Goal: Task Accomplishment & Management: Manage account settings

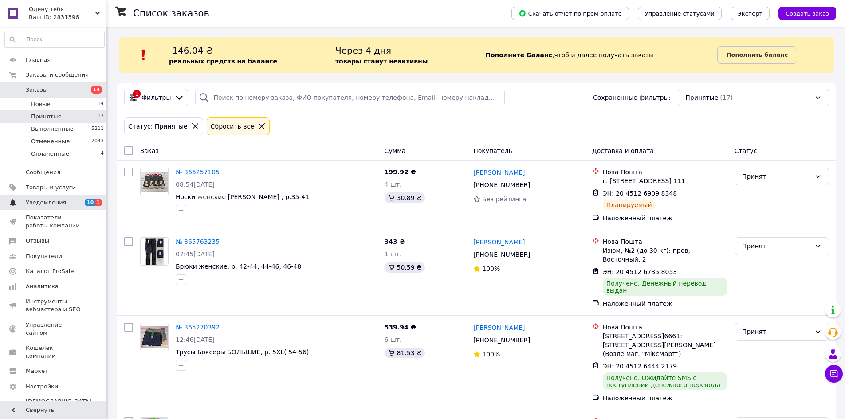
click at [55, 202] on span "Уведомления" at bounding box center [46, 203] width 40 height 8
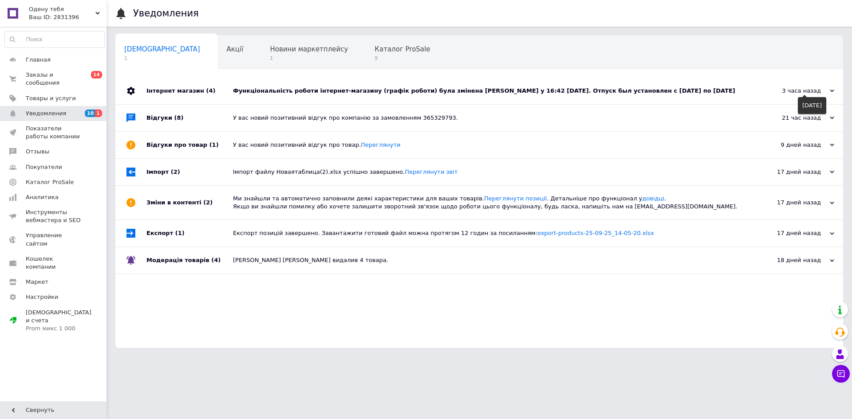
click at [829, 91] on div "3 часа назад" at bounding box center [789, 91] width 89 height 8
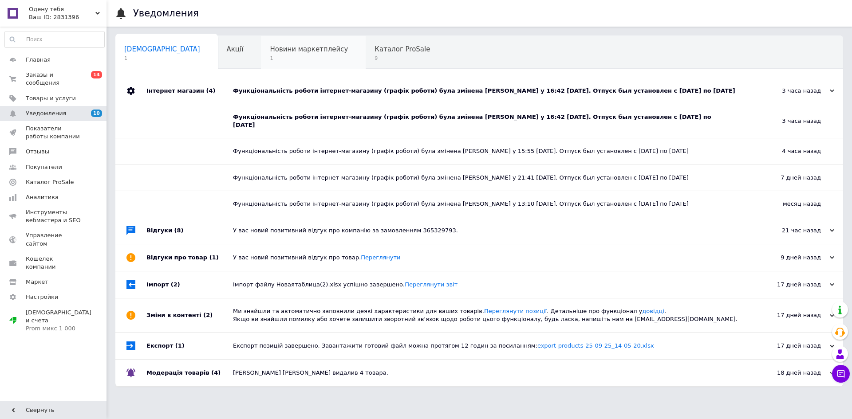
click at [270, 58] on span "1" at bounding box center [309, 58] width 78 height 7
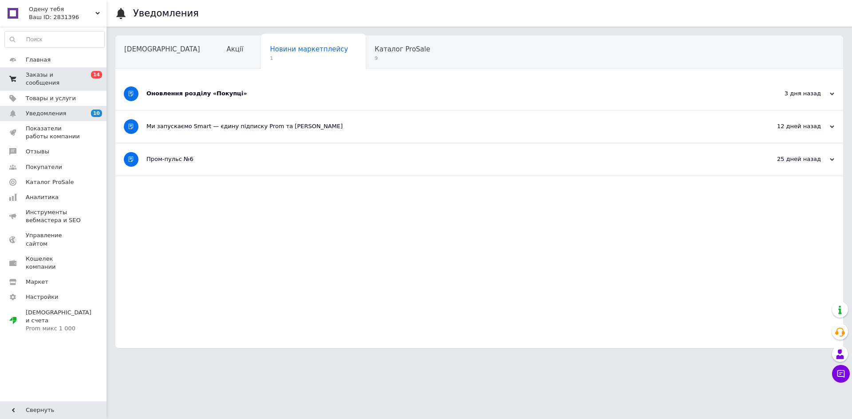
click at [52, 79] on span "Заказы и сообщения" at bounding box center [54, 79] width 56 height 16
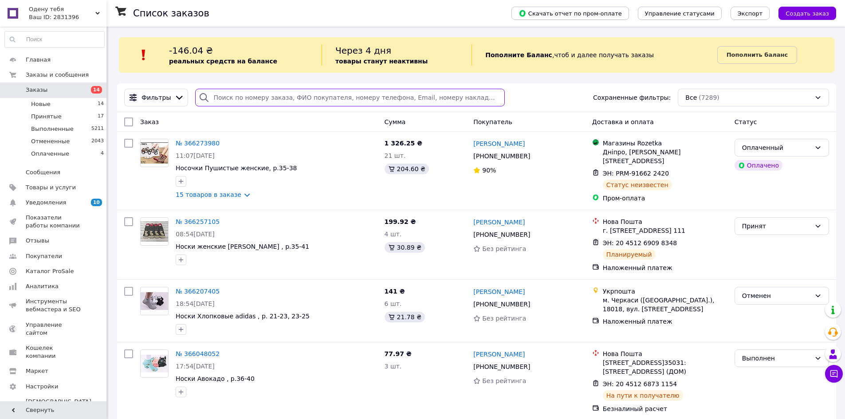
click at [233, 98] on input "search" at bounding box center [349, 98] width 309 height 18
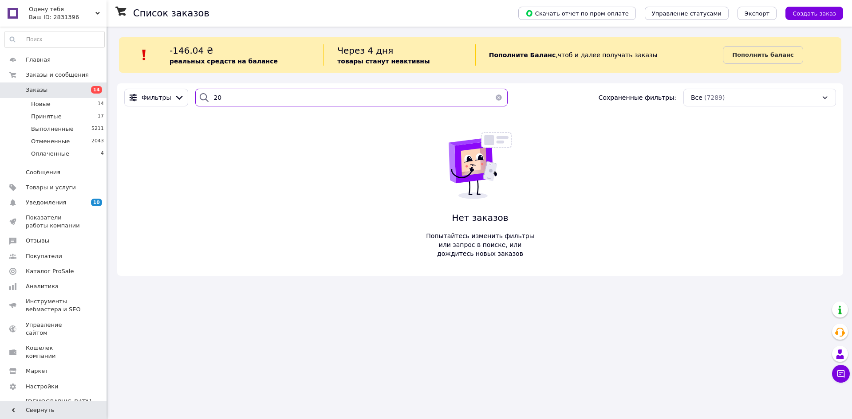
type input "2"
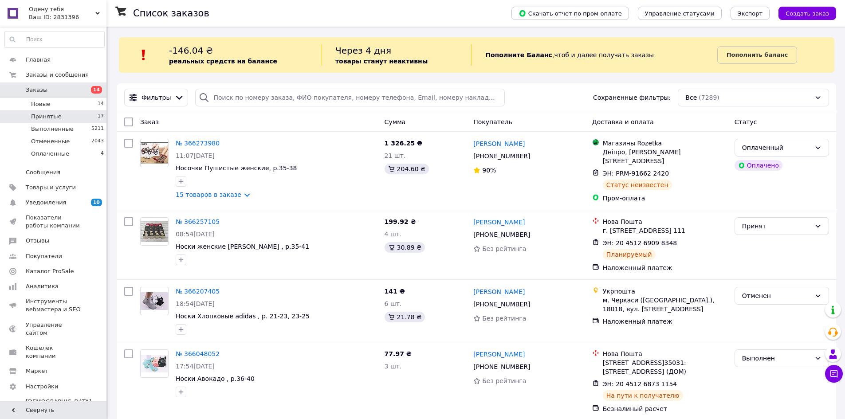
click at [74, 119] on li "Принятые 17" at bounding box center [54, 116] width 109 height 12
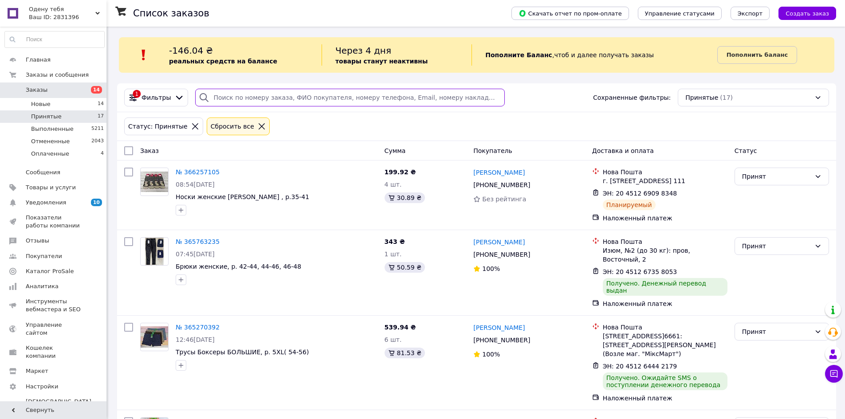
click at [405, 97] on input "search" at bounding box center [349, 98] width 309 height 18
type input "8743"
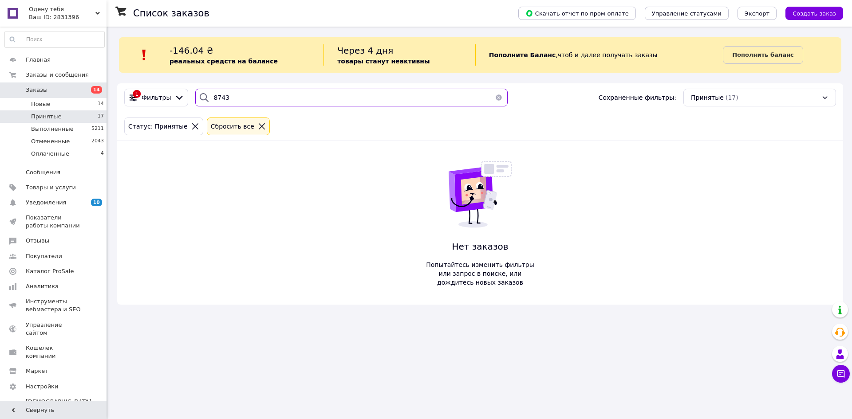
drag, startPoint x: 264, startPoint y: 101, endPoint x: 188, endPoint y: 94, distance: 77.0
click at [192, 94] on div "8743" at bounding box center [351, 98] width 319 height 18
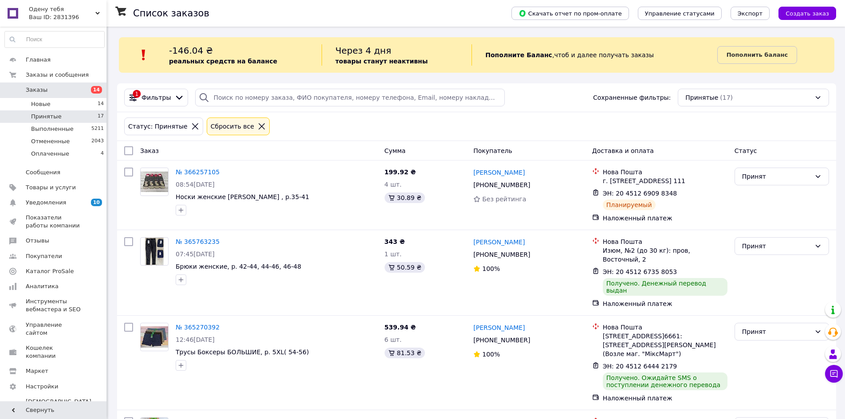
scroll to position [566, 0]
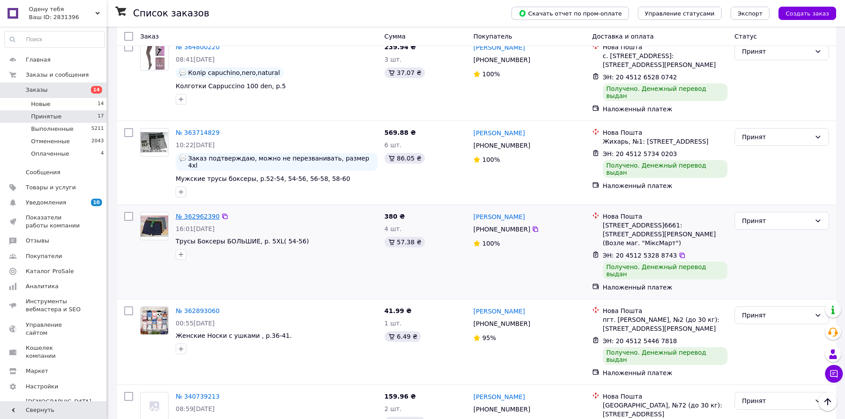
click at [202, 213] on link "№ 362962390" at bounding box center [198, 216] width 44 height 7
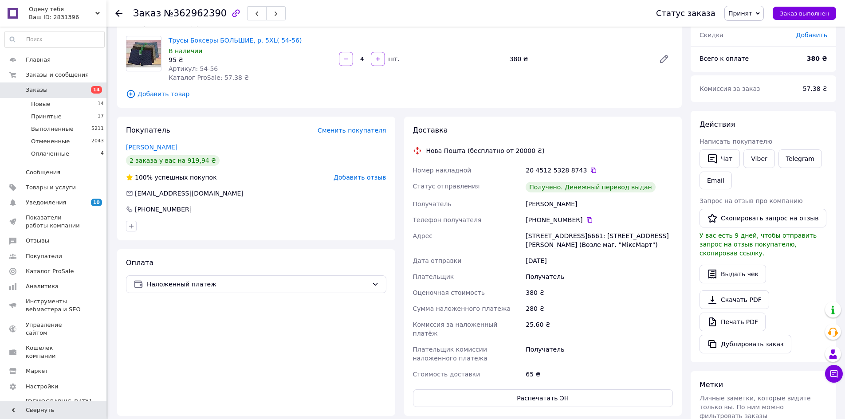
scroll to position [44, 0]
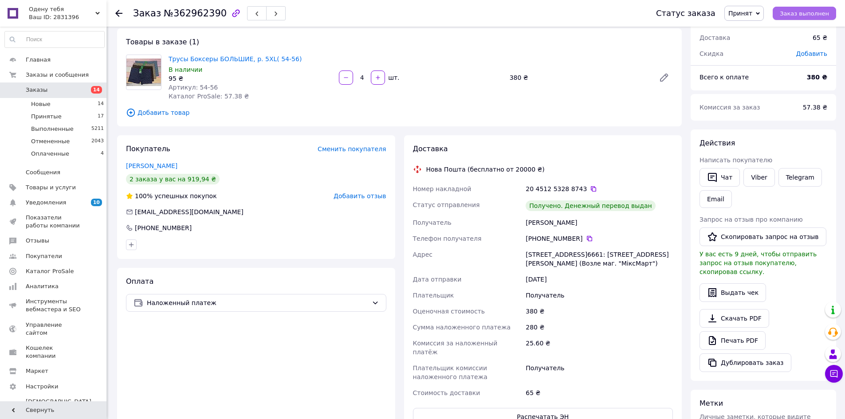
click at [814, 13] on span "Заказ выполнен" at bounding box center [804, 13] width 49 height 7
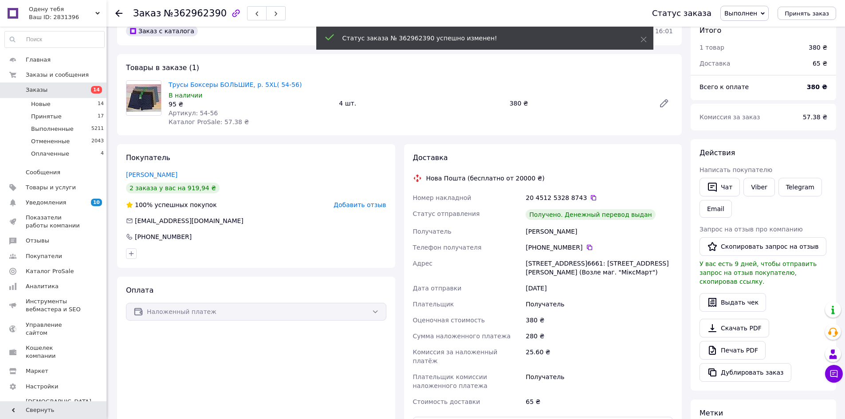
scroll to position [0, 0]
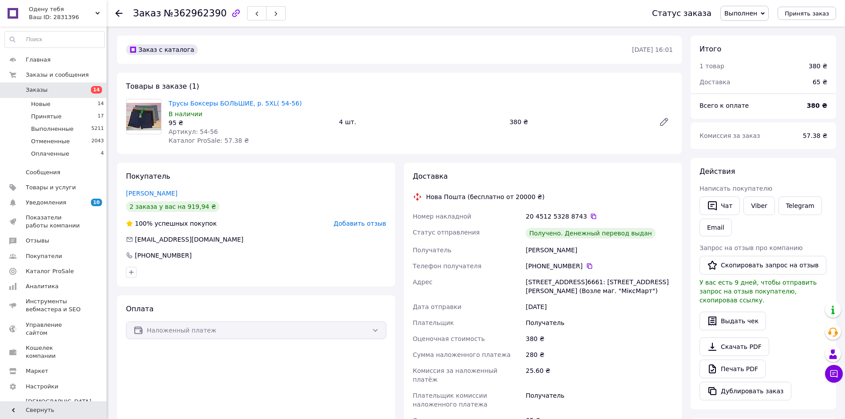
click at [115, 12] on icon at bounding box center [118, 13] width 7 height 7
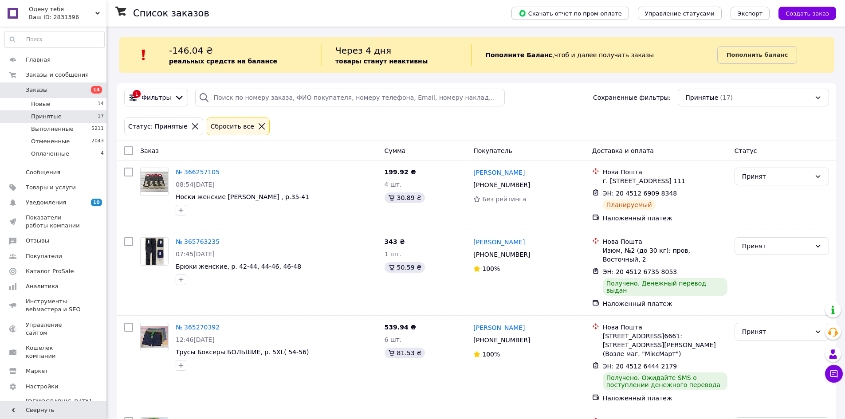
scroll to position [644, 0]
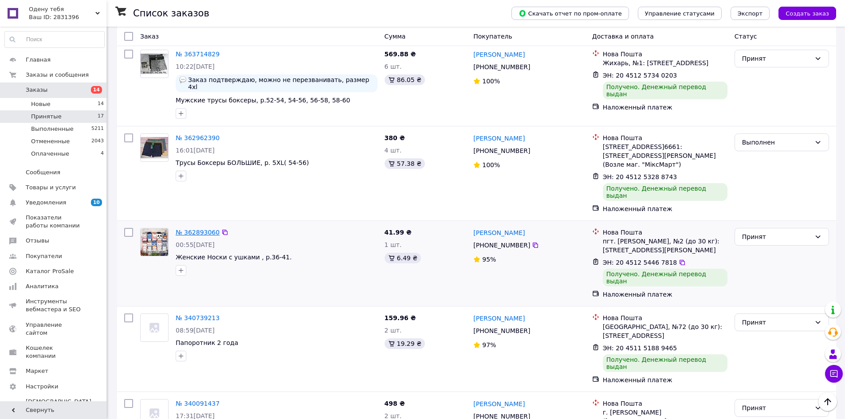
click at [200, 229] on link "№ 362893060" at bounding box center [198, 232] width 44 height 7
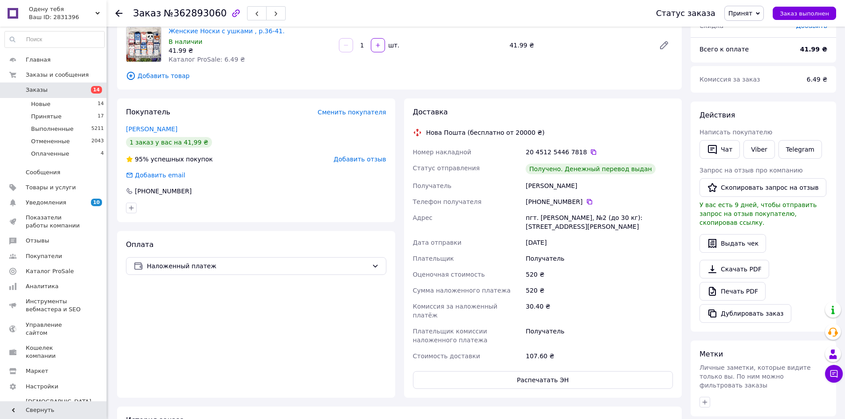
scroll to position [89, 0]
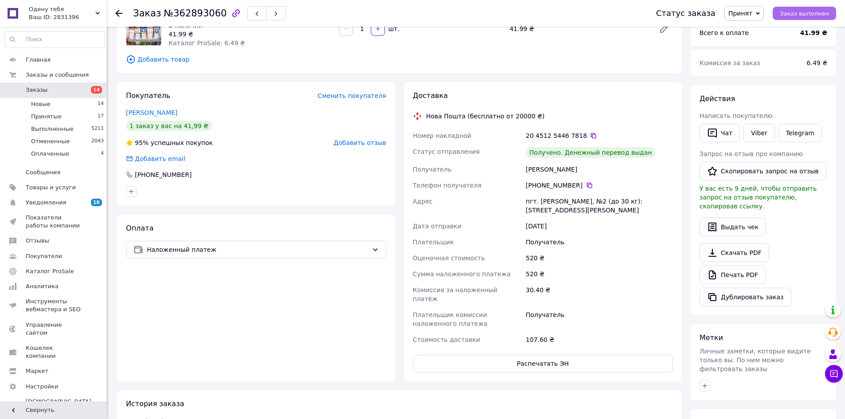
click at [803, 13] on span "Заказ выполнен" at bounding box center [804, 13] width 49 height 7
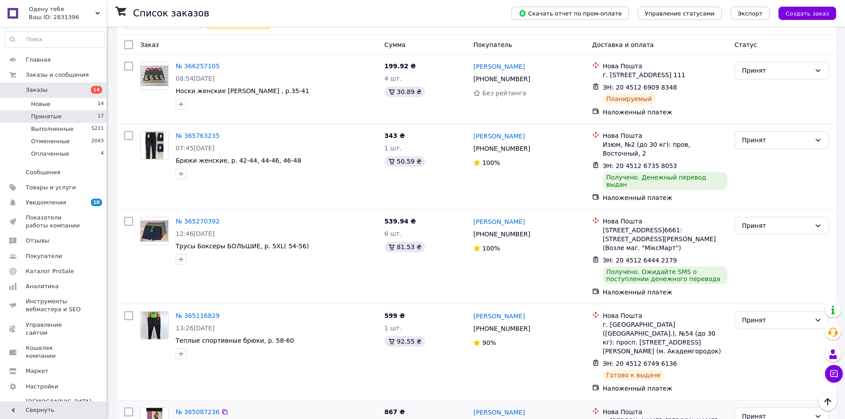
scroll to position [91, 0]
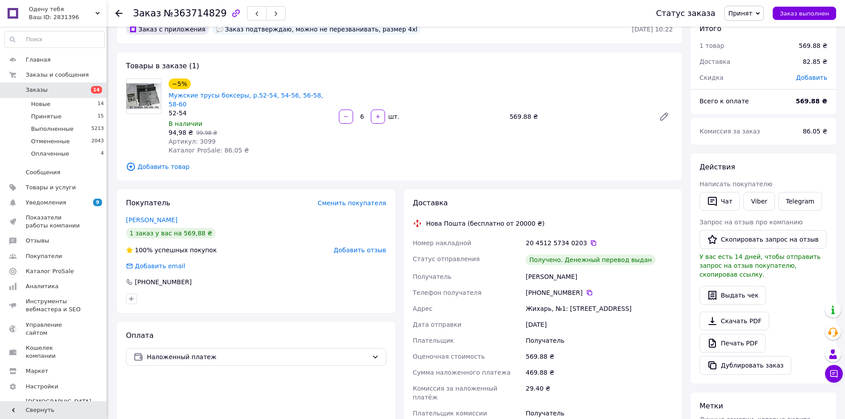
scroll to position [44, 0]
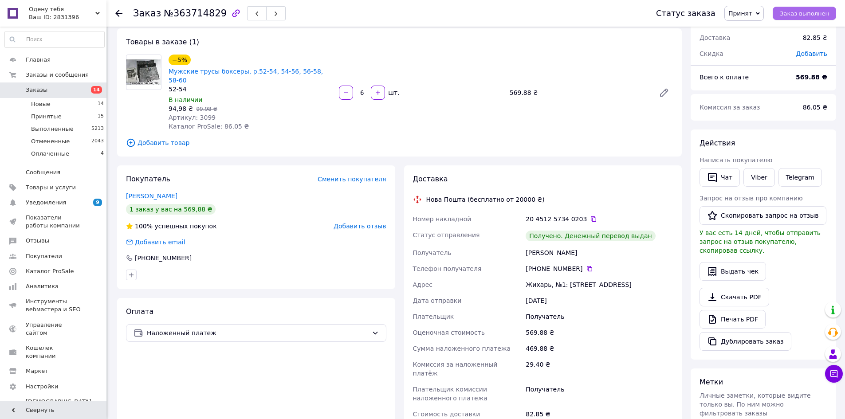
click at [792, 14] on span "Заказ выполнен" at bounding box center [804, 13] width 49 height 7
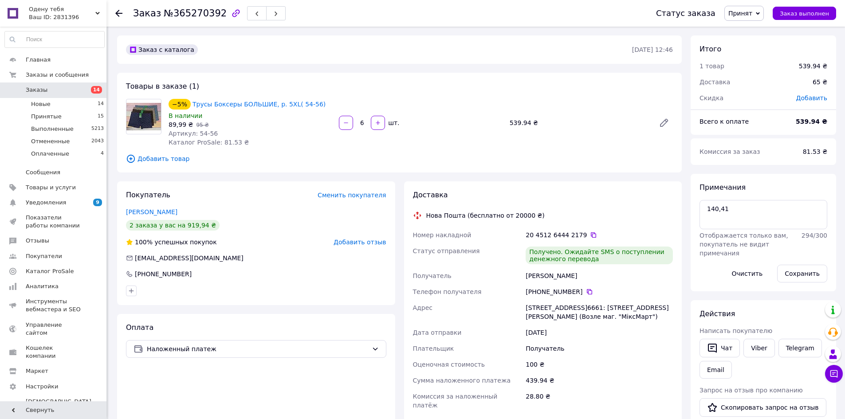
scroll to position [44, 0]
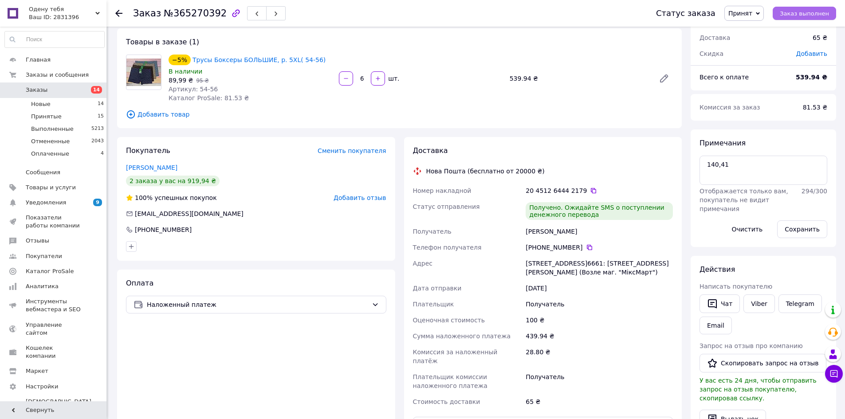
click at [800, 17] on span "Заказ выполнен" at bounding box center [804, 13] width 49 height 7
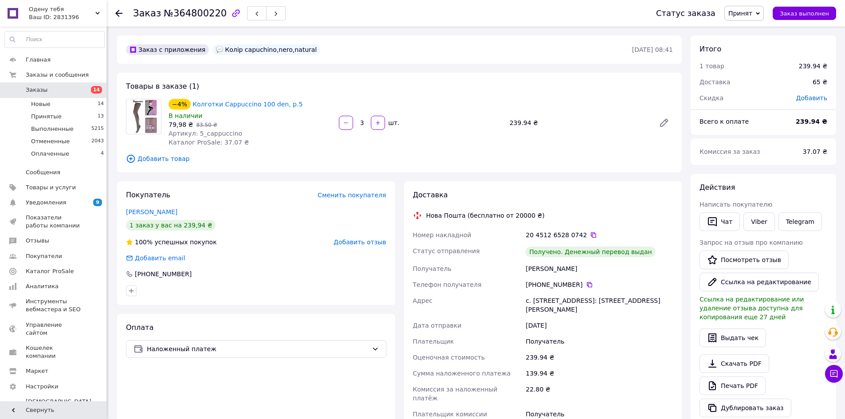
scroll to position [44, 0]
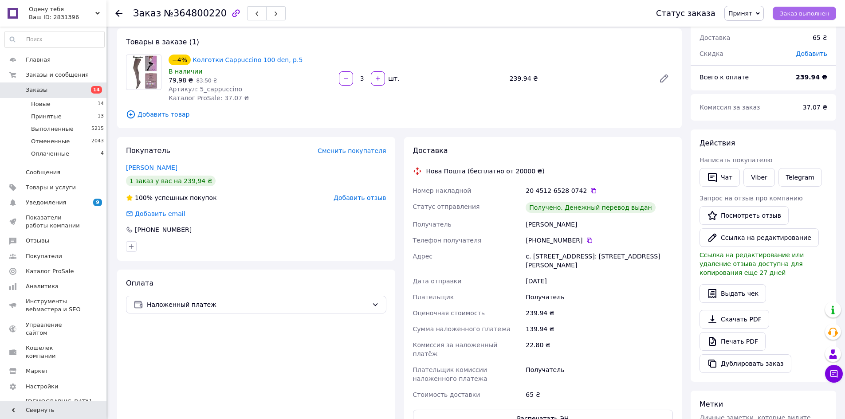
click at [790, 14] on span "Заказ выполнен" at bounding box center [804, 13] width 49 height 7
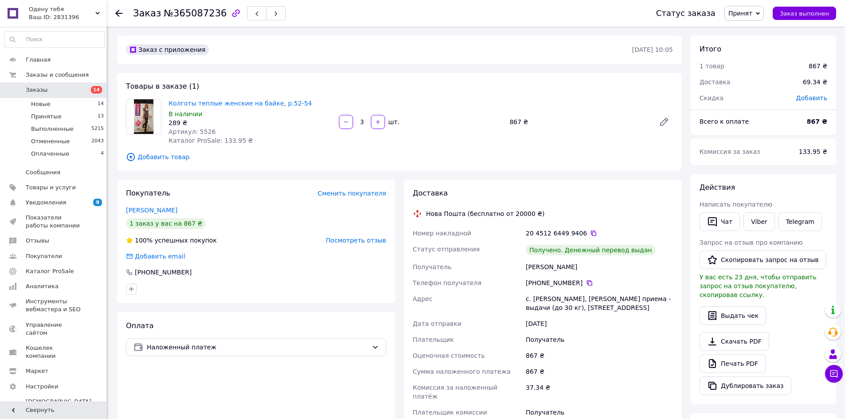
scroll to position [44, 0]
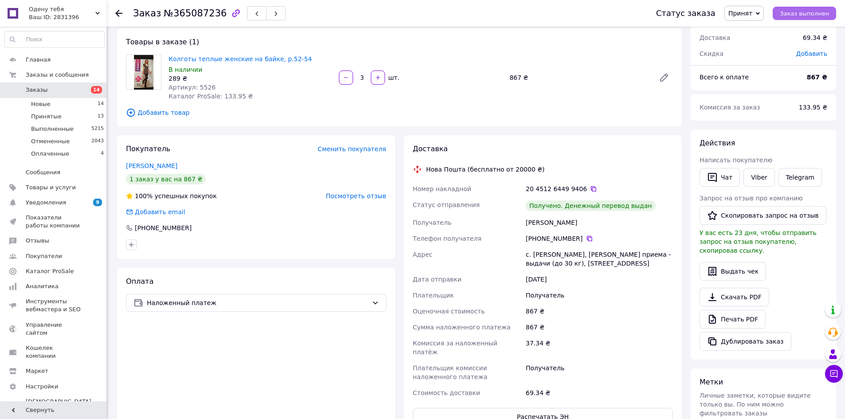
click at [802, 12] on span "Заказ выполнен" at bounding box center [804, 13] width 49 height 7
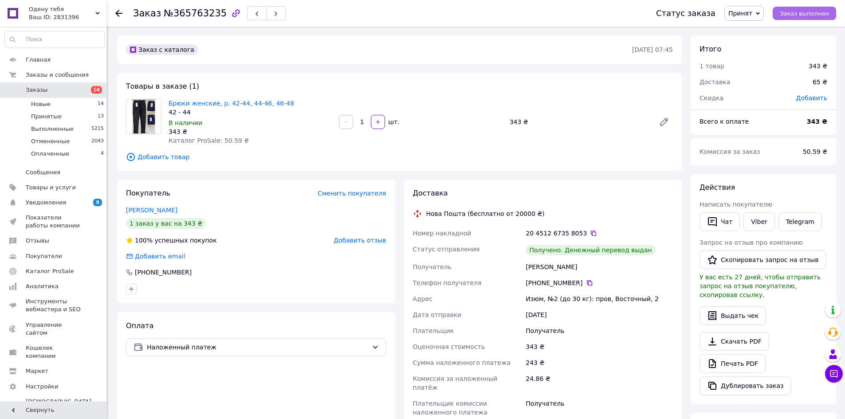
click at [798, 11] on span "Заказ выполнен" at bounding box center [804, 13] width 49 height 7
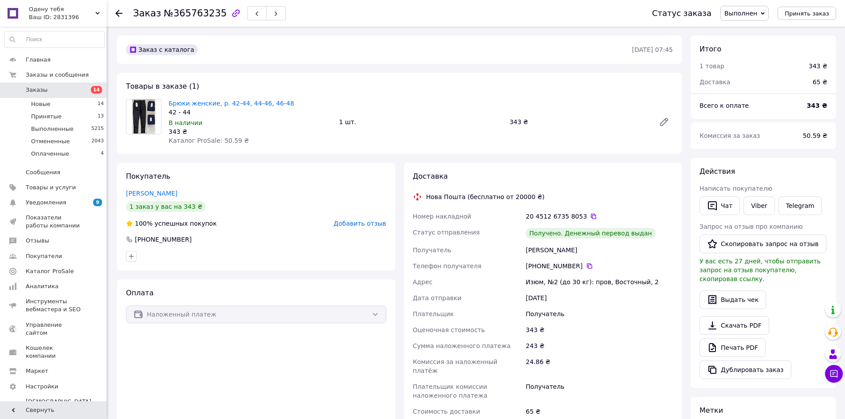
click at [372, 223] on span "Добавить отзыв" at bounding box center [360, 223] width 52 height 7
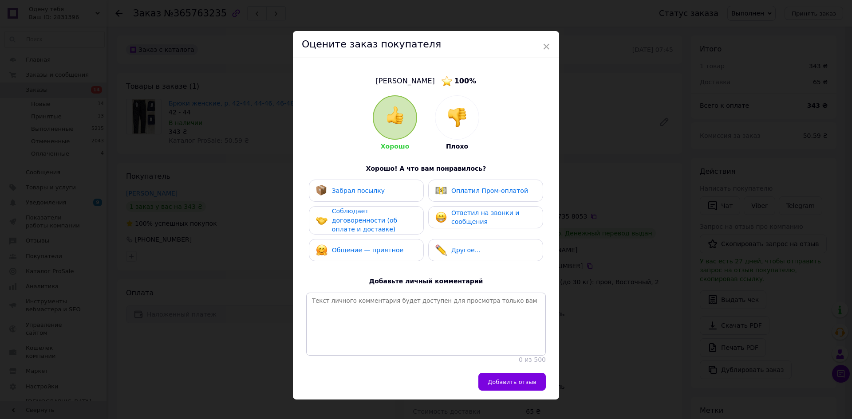
click at [360, 192] on span "Забрал посылку" at bounding box center [358, 190] width 53 height 7
click at [363, 212] on span "Соблюдает договоренности (об оплате и доставке)" at bounding box center [364, 220] width 65 height 25
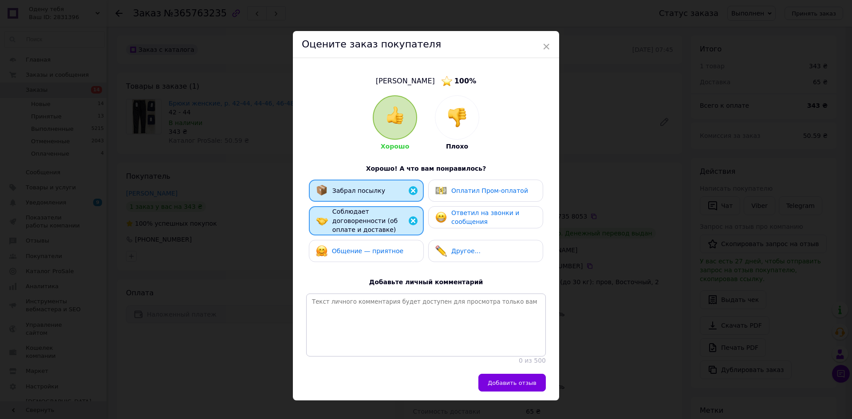
click at [370, 248] on span "Общение — приятное" at bounding box center [367, 251] width 71 height 7
click at [462, 217] on span "Ответил на звонки и сообщения" at bounding box center [485, 217] width 68 height 16
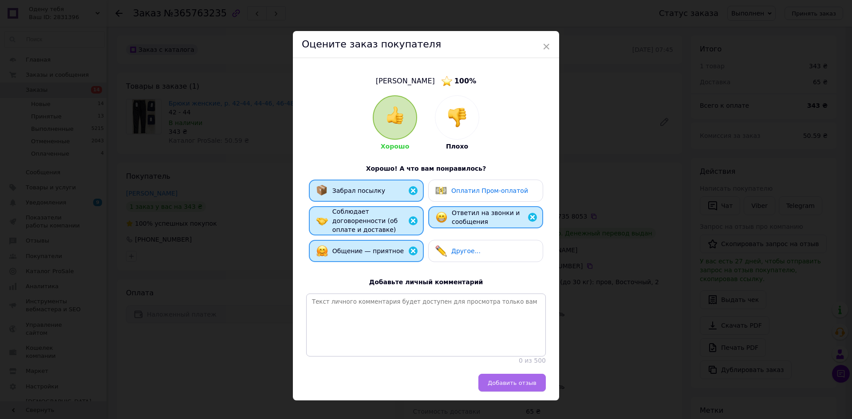
click at [508, 382] on span "Добавить отзыв" at bounding box center [512, 383] width 49 height 7
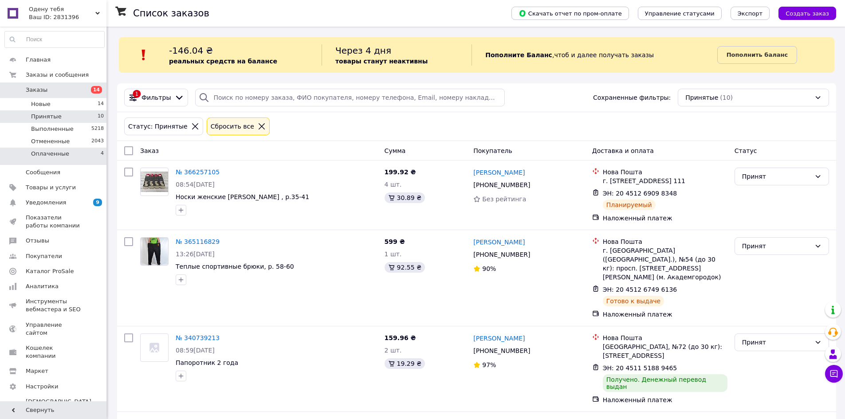
click at [77, 158] on li "Оплаченные 4" at bounding box center [54, 156] width 109 height 17
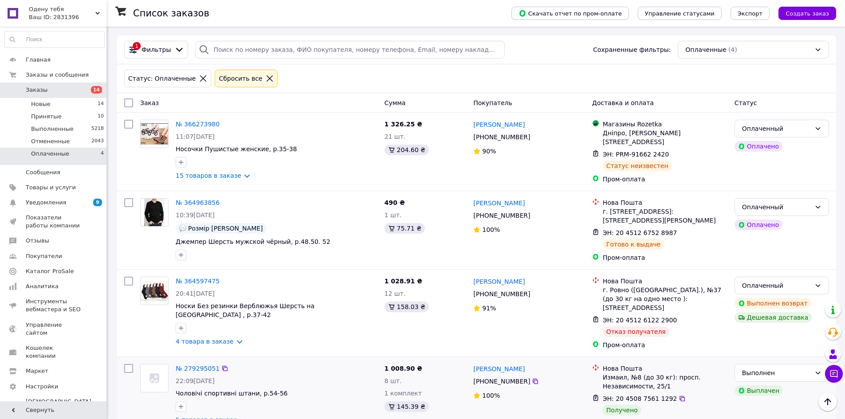
scroll to position [61, 0]
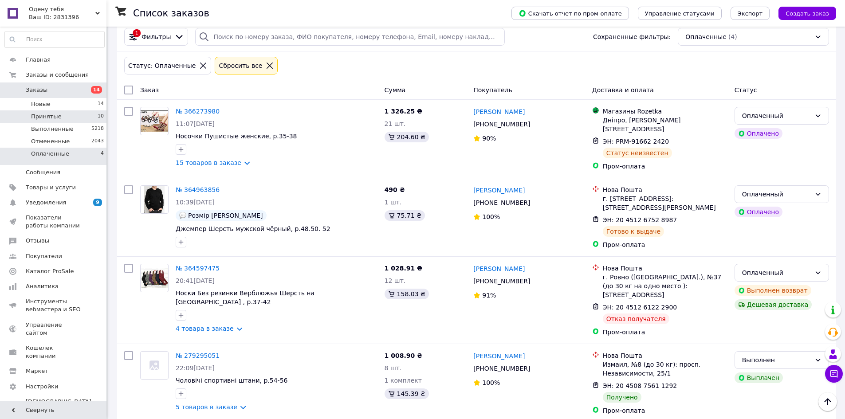
click at [51, 122] on li "Принятые 10" at bounding box center [54, 116] width 109 height 12
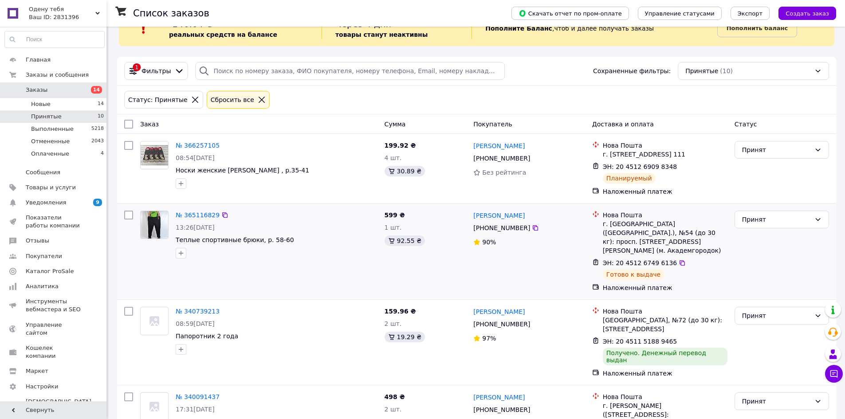
scroll to position [44, 0]
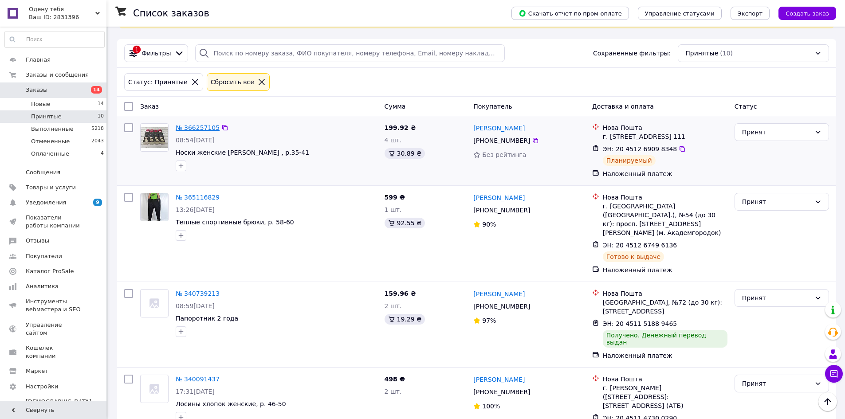
click at [202, 124] on link "№ 366257105" at bounding box center [198, 127] width 44 height 7
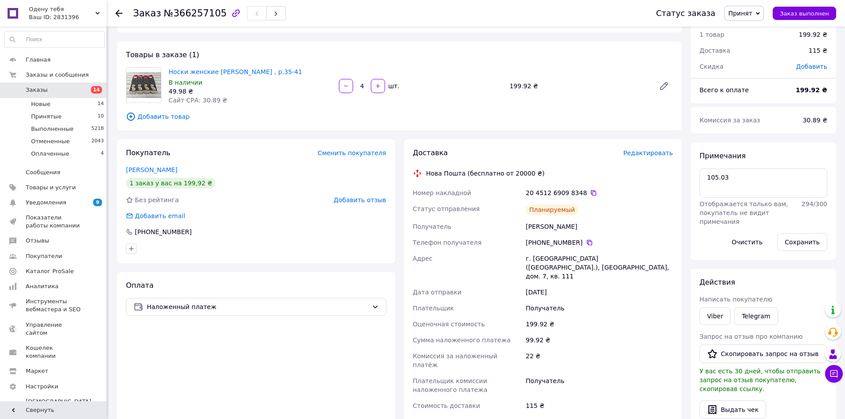
scroll to position [44, 0]
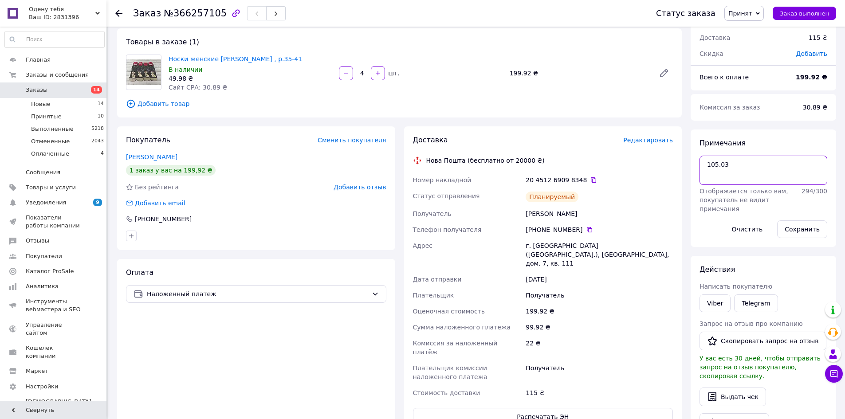
drag, startPoint x: 744, startPoint y: 167, endPoint x: 657, endPoint y: 160, distance: 87.3
click at [657, 160] on div "Заказ с сайта 12.10.2025 • 08:54 Товары в заказе (1) Носки женские махра КОШКА …" at bounding box center [477, 336] width 728 height 690
type textarea "89"
click at [799, 228] on button "Сохранить" at bounding box center [802, 229] width 50 height 18
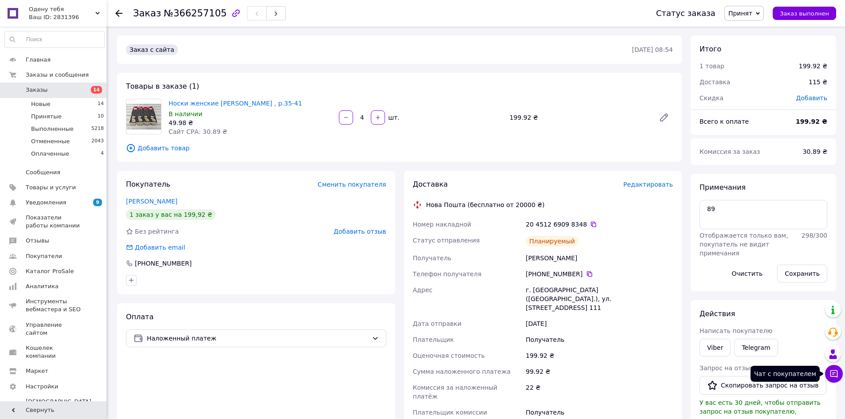
click at [833, 374] on icon at bounding box center [834, 374] width 9 height 9
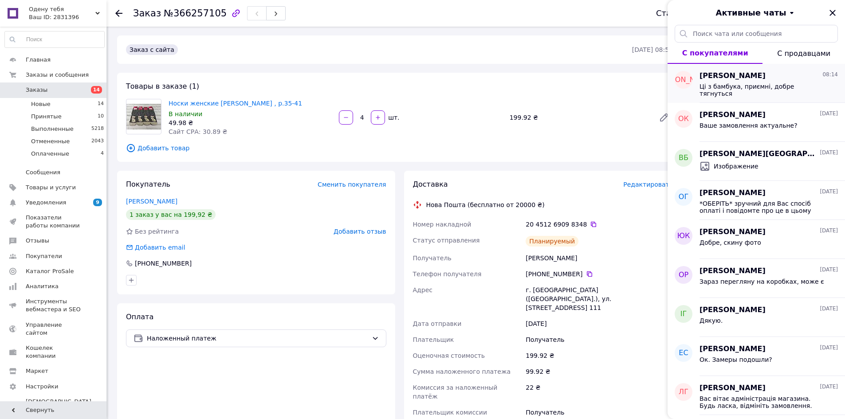
click at [735, 95] on div "Ці з бамбука, приємні, добре тягнуться" at bounding box center [763, 90] width 126 height 14
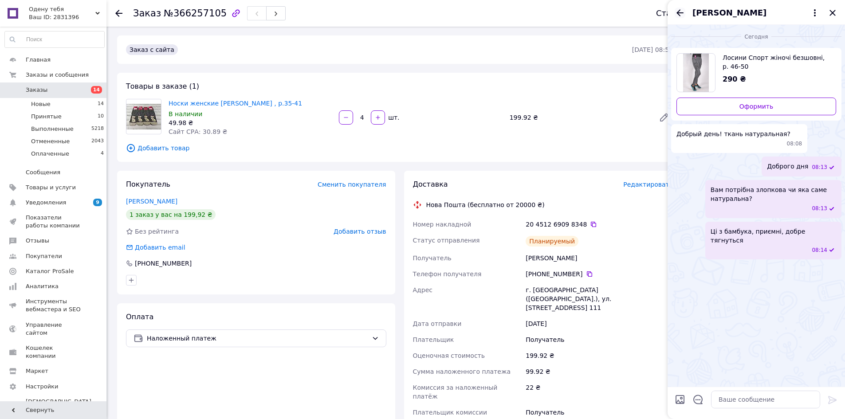
click at [681, 12] on icon "Назад" at bounding box center [680, 13] width 11 height 11
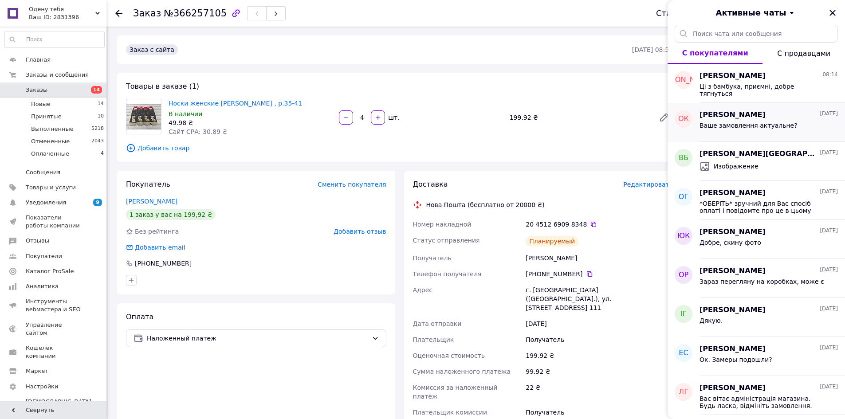
click at [712, 118] on span "[PERSON_NAME]" at bounding box center [733, 115] width 66 height 10
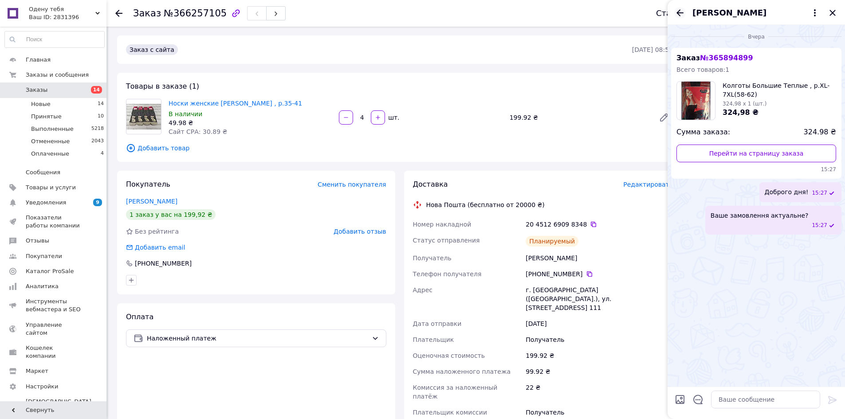
click at [678, 15] on icon "Назад" at bounding box center [680, 13] width 11 height 11
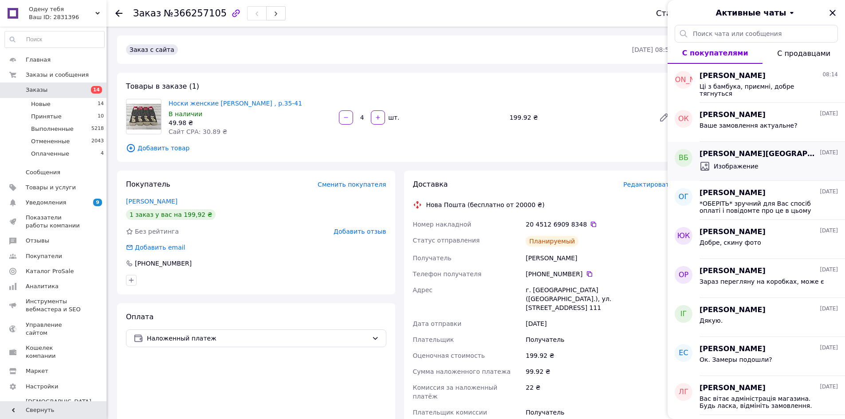
click at [719, 156] on span "[PERSON_NAME][GEOGRAPHIC_DATA]" at bounding box center [759, 154] width 118 height 10
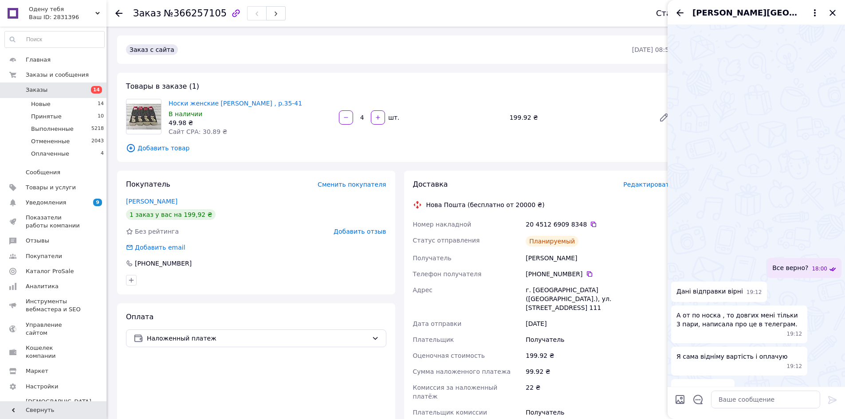
scroll to position [1243, 0]
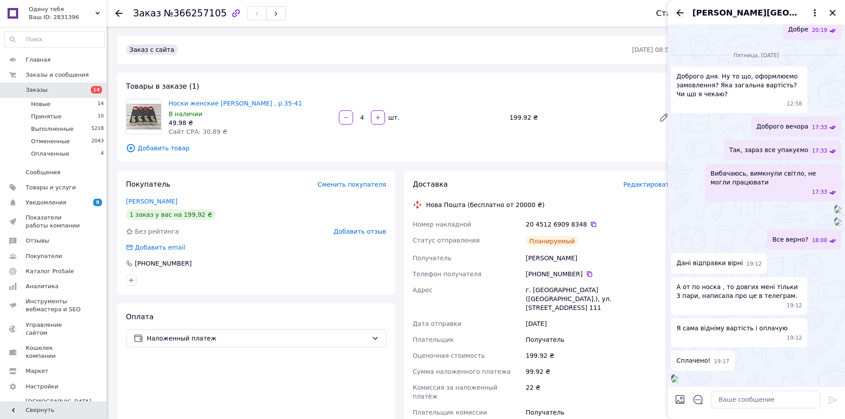
click at [677, 14] on icon "Назад" at bounding box center [680, 13] width 11 height 11
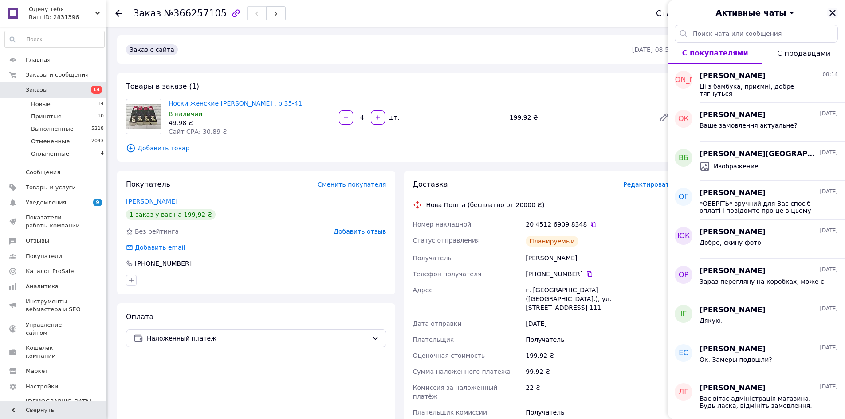
click at [832, 12] on icon "Закрыть" at bounding box center [833, 13] width 6 height 6
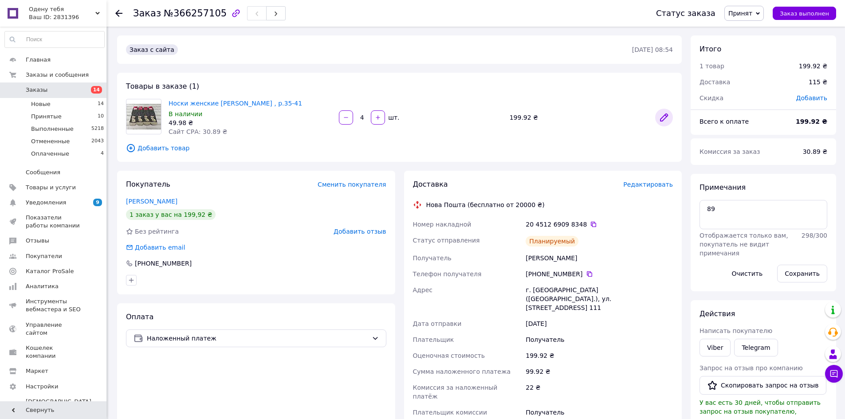
click at [664, 118] on icon at bounding box center [664, 117] width 7 height 7
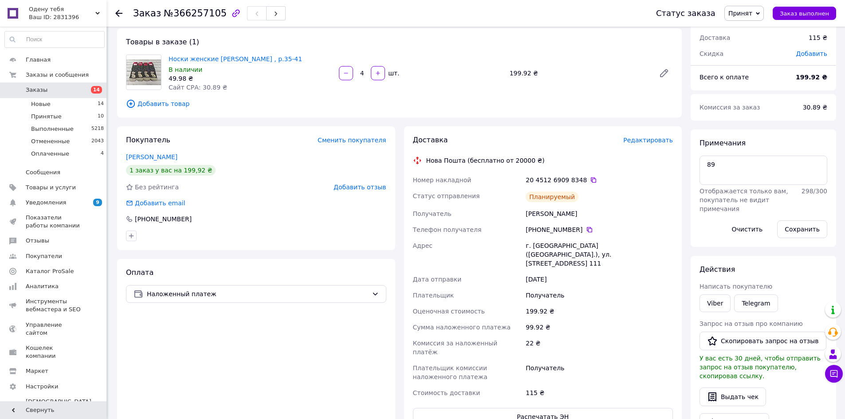
scroll to position [0, 0]
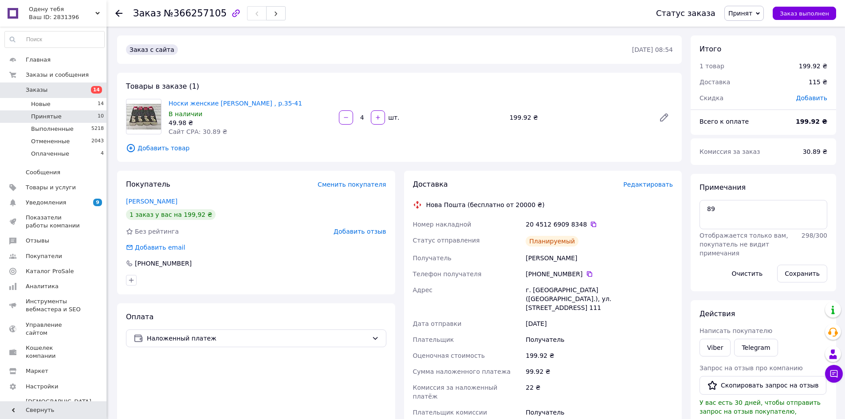
click at [63, 118] on li "Принятые 10" at bounding box center [54, 116] width 109 height 12
